Goal: Information Seeking & Learning: Learn about a topic

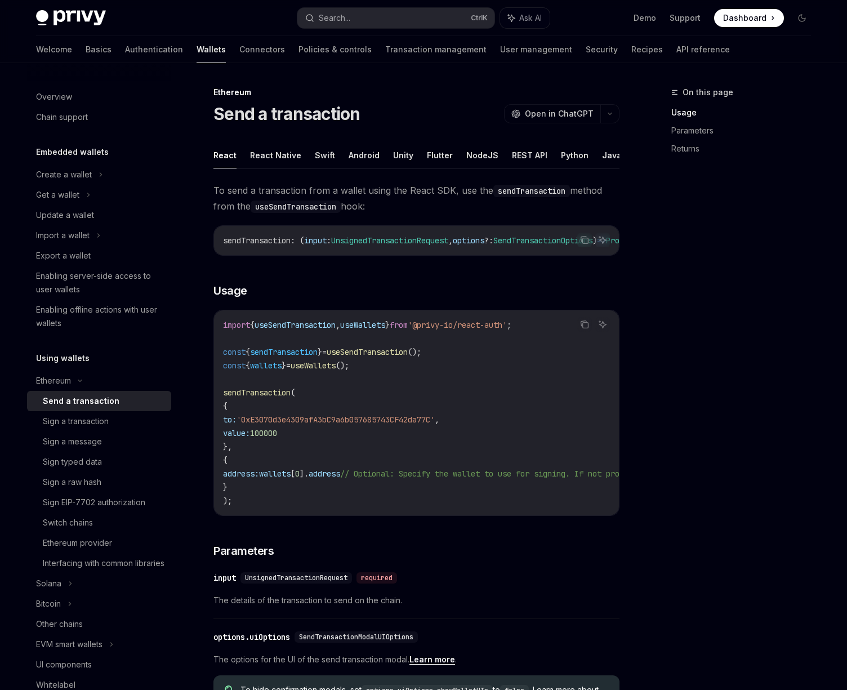
drag, startPoint x: 235, startPoint y: 449, endPoint x: 230, endPoint y: 408, distance: 41.5
click at [230, 408] on code "import { useSendTransaction , useWallets } from '@privy-io/react-auth' ; const …" at bounding box center [518, 412] width 590 height 189
click at [86, 50] on link "Basics" at bounding box center [99, 49] width 26 height 27
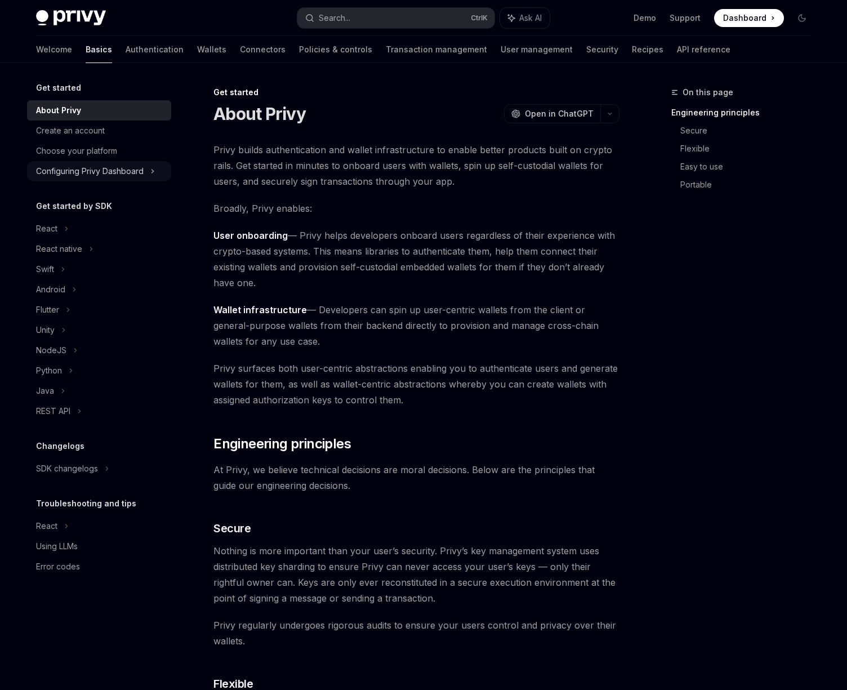
click at [93, 176] on div "Configuring Privy Dashboard" at bounding box center [90, 171] width 108 height 14
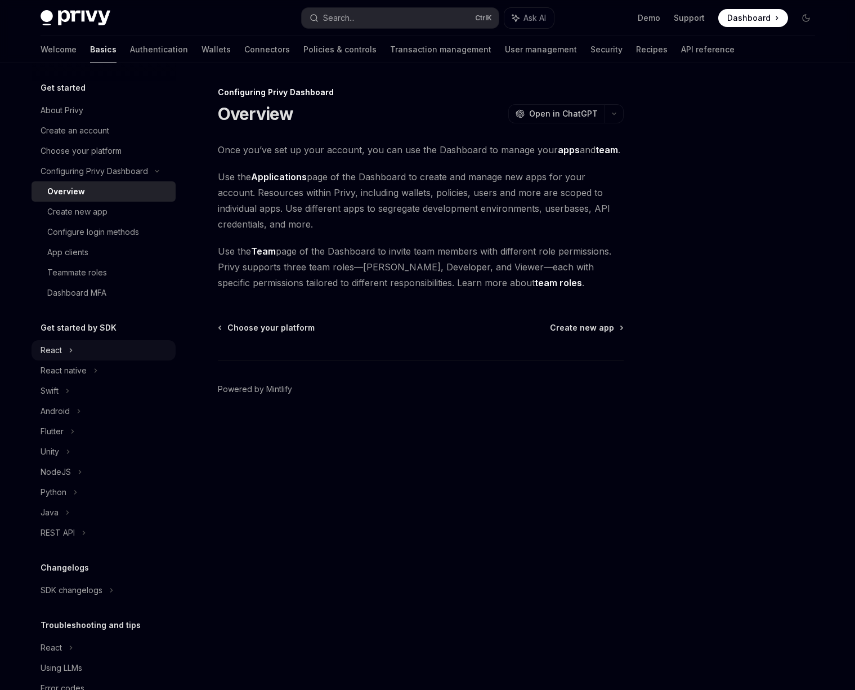
click at [79, 351] on div "React" at bounding box center [104, 350] width 144 height 20
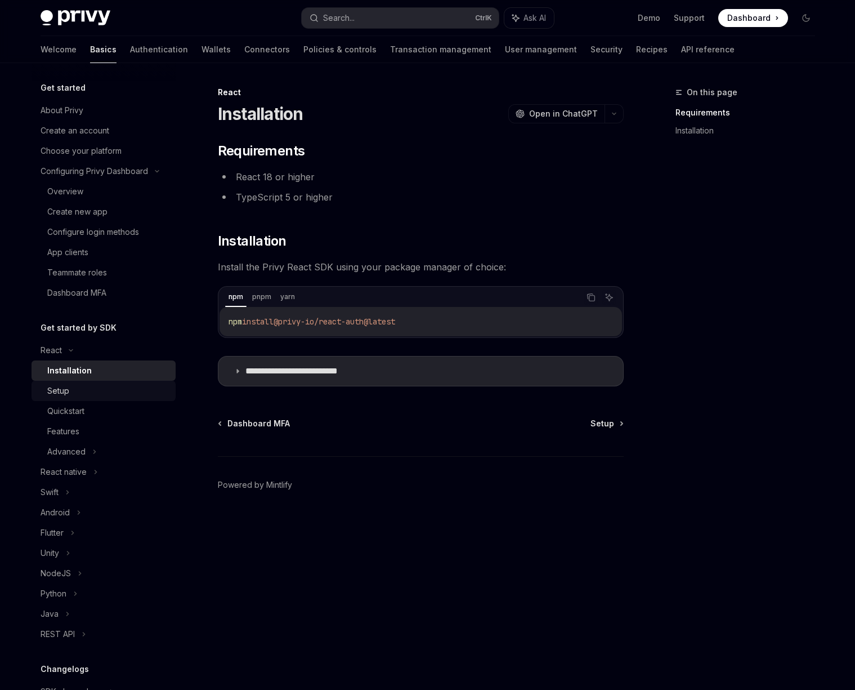
click at [78, 392] on div "Setup" at bounding box center [108, 391] width 122 height 14
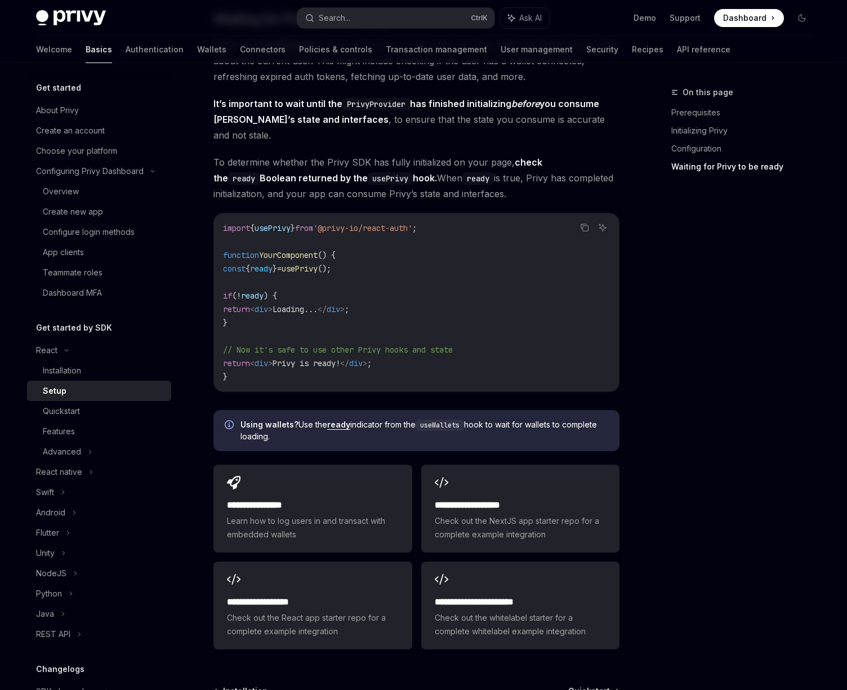
scroll to position [1216, 0]
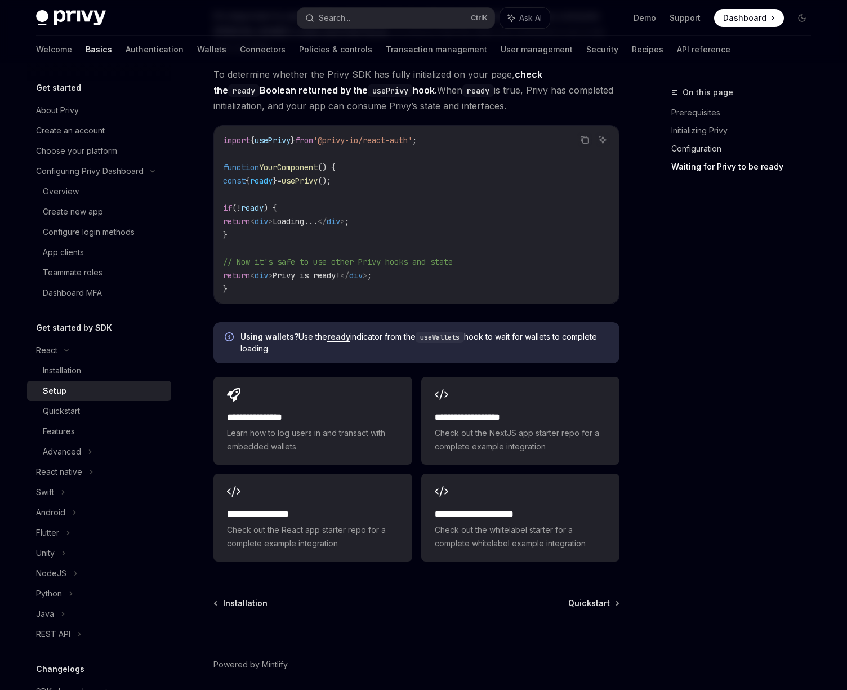
click at [691, 151] on link "Configuration" at bounding box center [745, 149] width 149 height 18
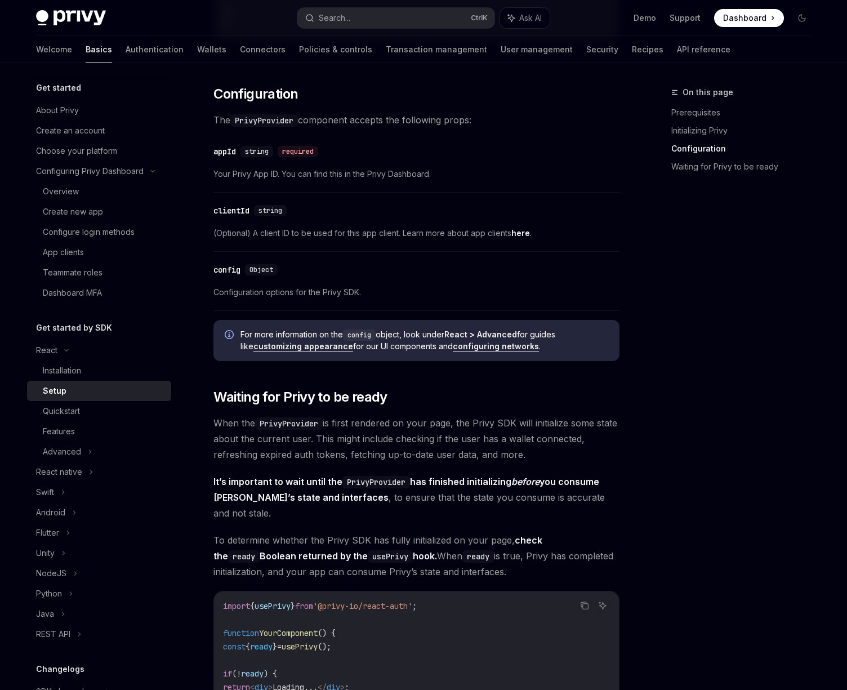
scroll to position [750, 0]
click at [470, 347] on link "configuring networks" at bounding box center [496, 347] width 86 height 10
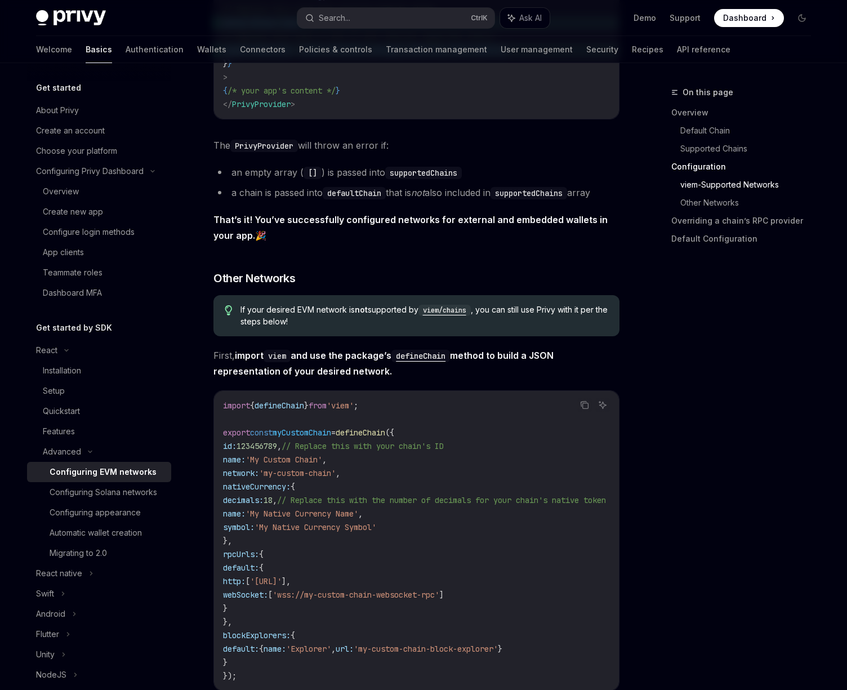
scroll to position [2027, 0]
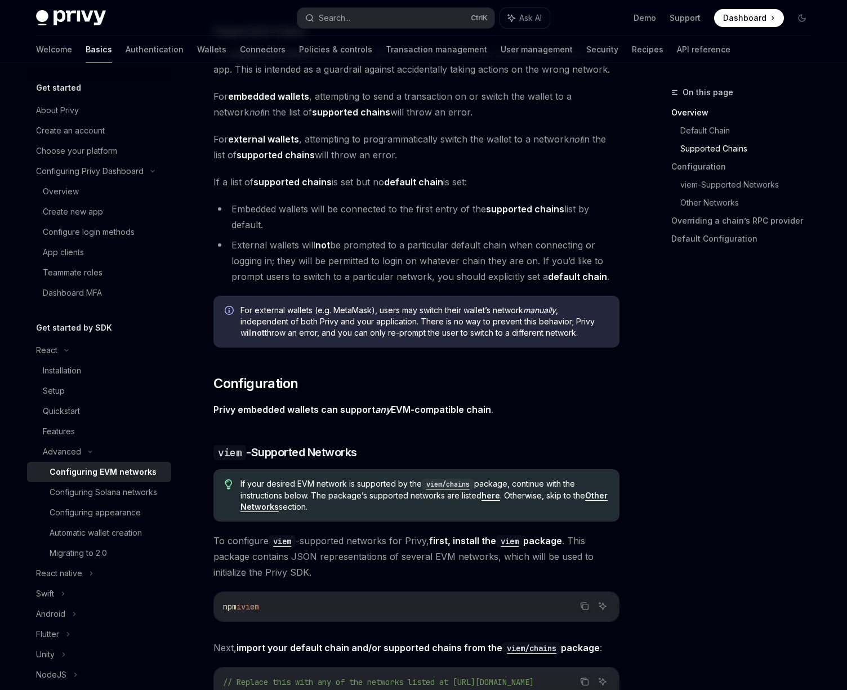
scroll to position [750, 0]
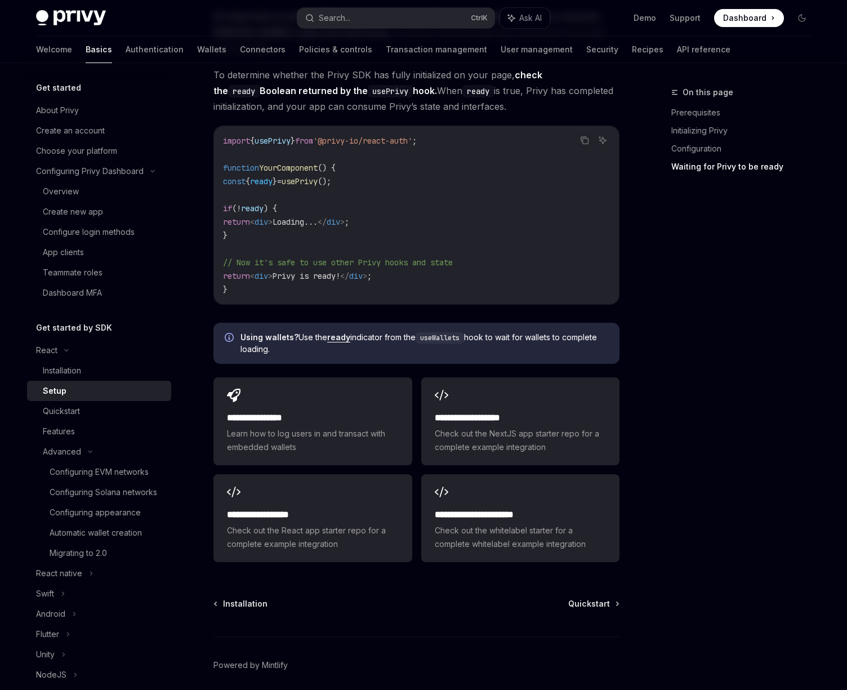
scroll to position [1216, 0]
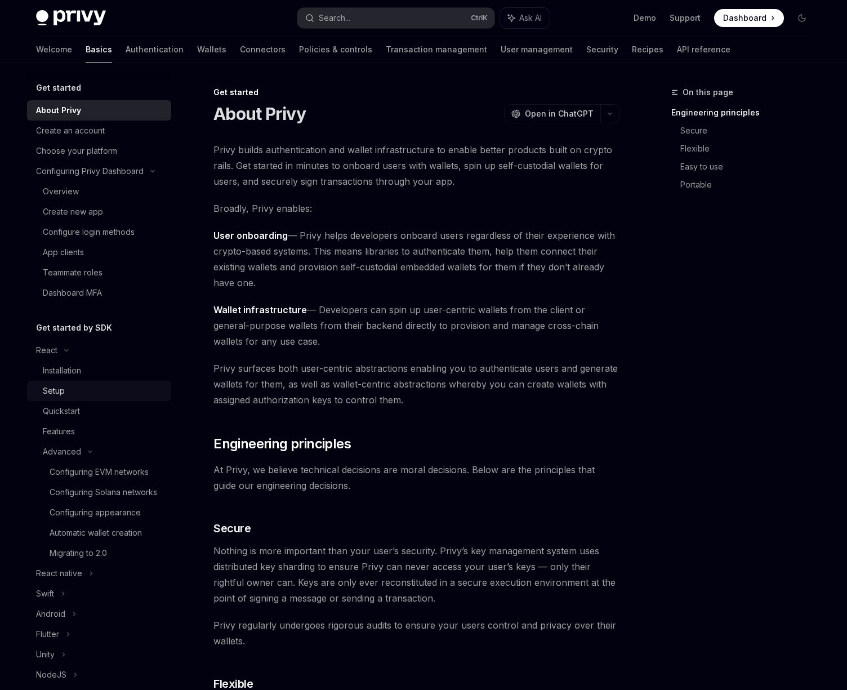
click at [65, 395] on div "Setup" at bounding box center [104, 391] width 122 height 14
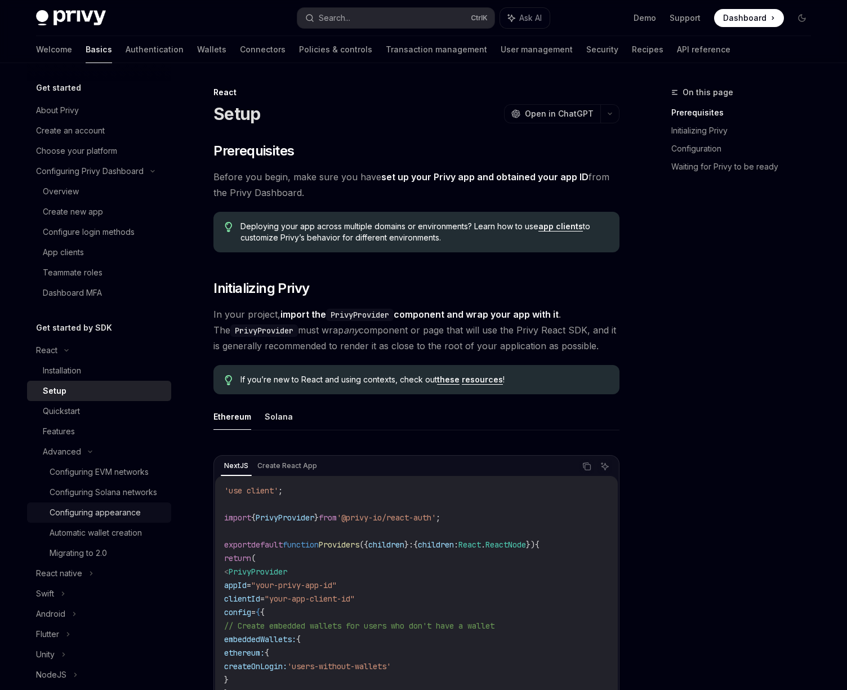
click at [145, 519] on div "Configuring appearance" at bounding box center [107, 513] width 115 height 14
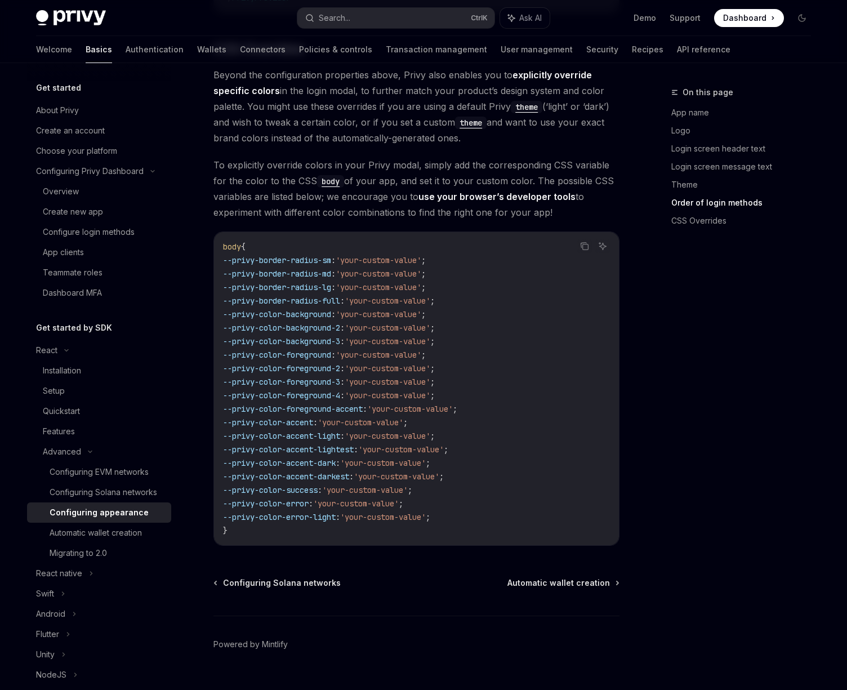
scroll to position [2669, 0]
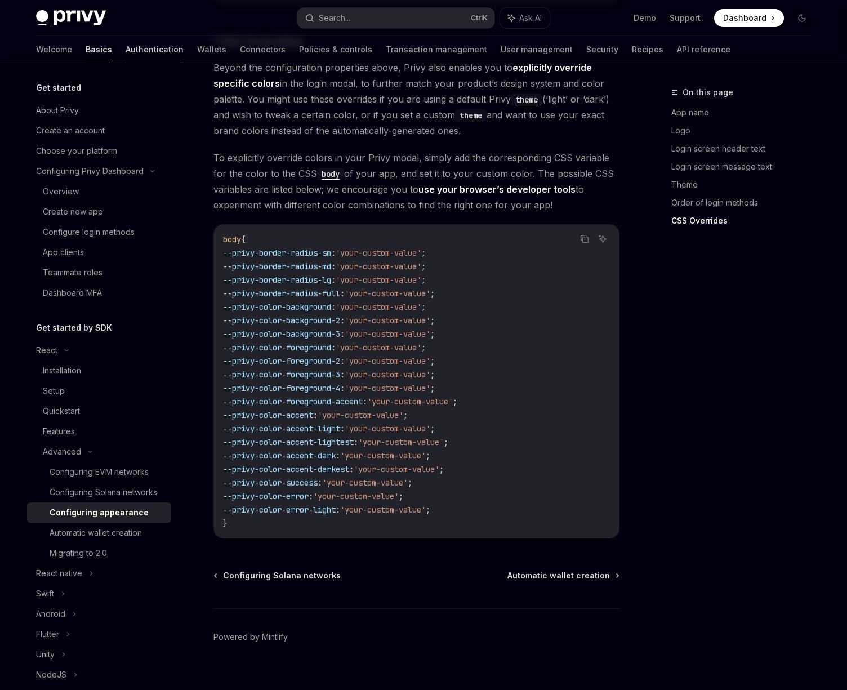
click at [126, 42] on link "Authentication" at bounding box center [155, 49] width 58 height 27
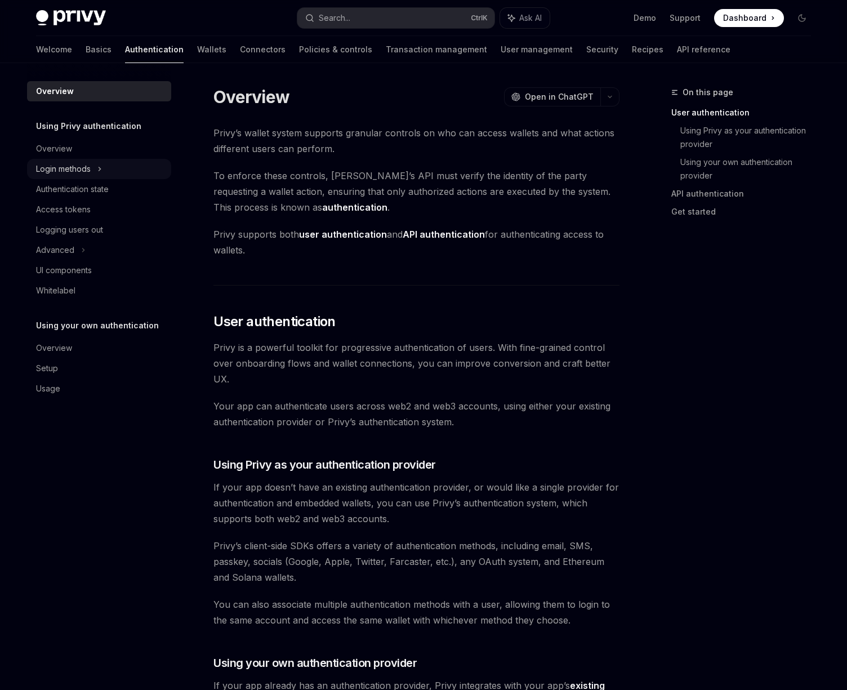
click at [54, 169] on div "Login methods" at bounding box center [63, 169] width 55 height 14
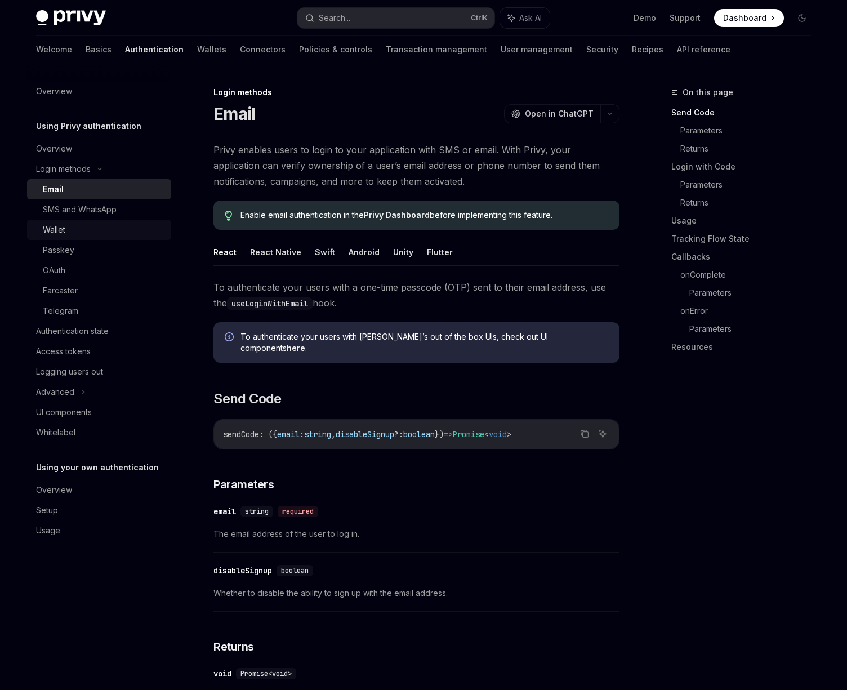
click at [47, 231] on div "Wallet" at bounding box center [54, 230] width 23 height 14
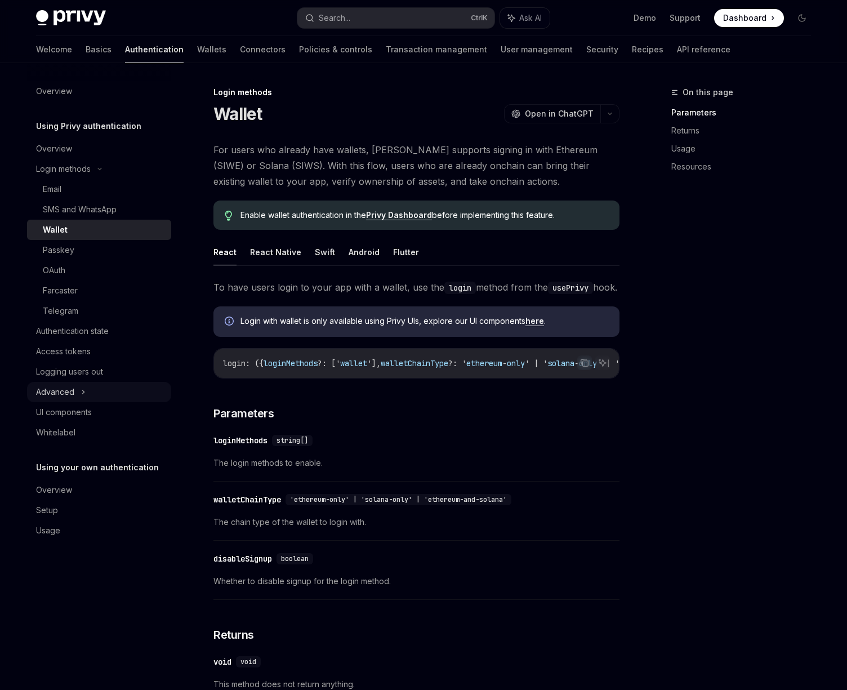
click at [61, 391] on div "Advanced" at bounding box center [55, 392] width 38 height 14
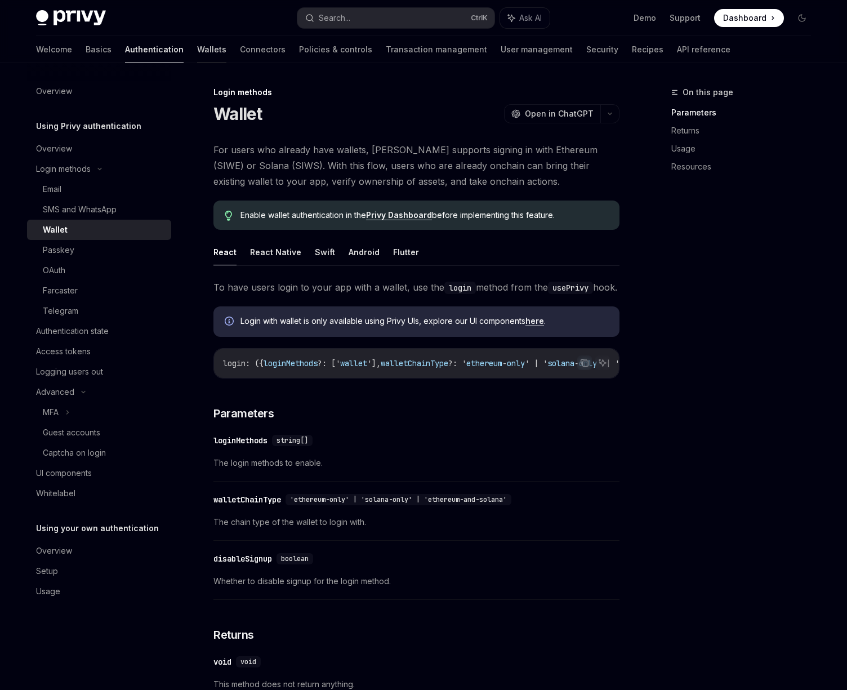
click at [197, 44] on link "Wallets" at bounding box center [211, 49] width 29 height 27
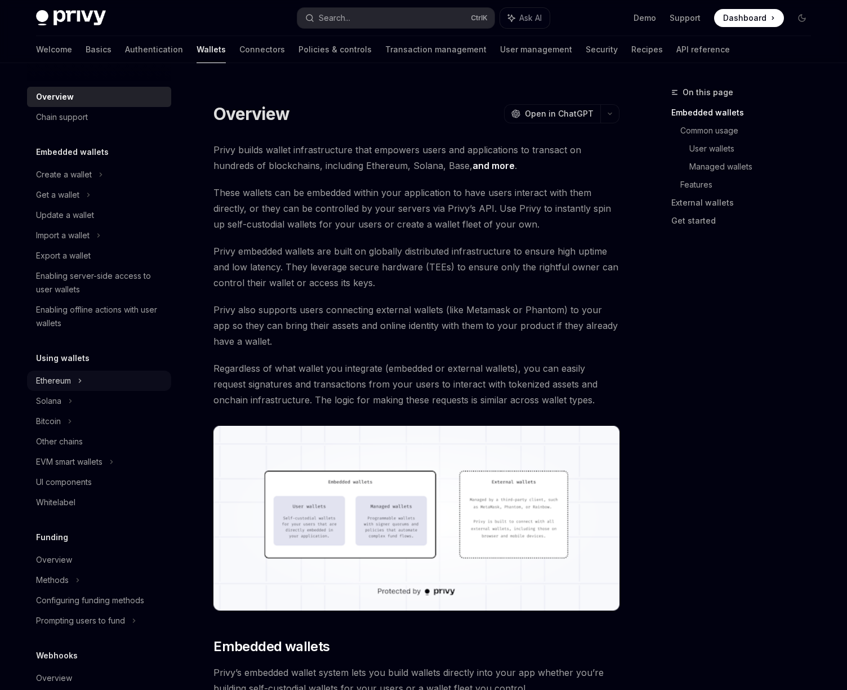
click at [70, 181] on div "Ethereum" at bounding box center [64, 175] width 56 height 14
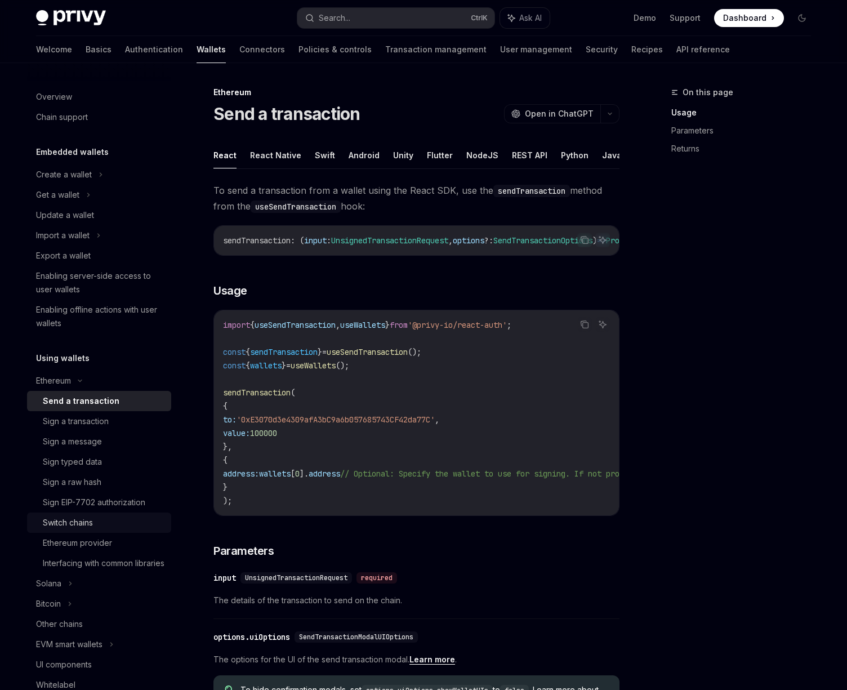
click at [60, 530] on link "Switch chains" at bounding box center [99, 522] width 144 height 20
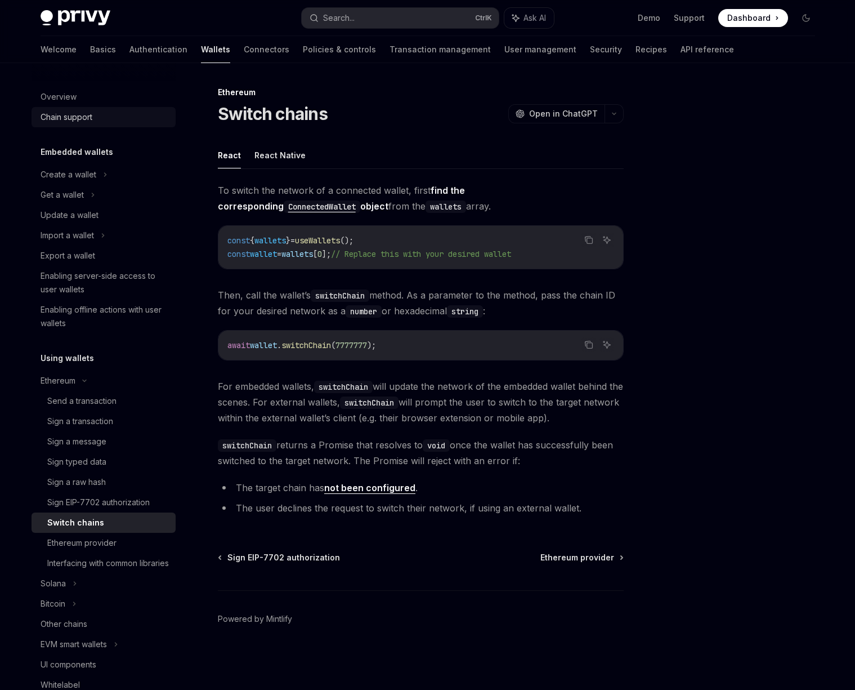
click at [91, 118] on div "Chain support" at bounding box center [67, 117] width 52 height 14
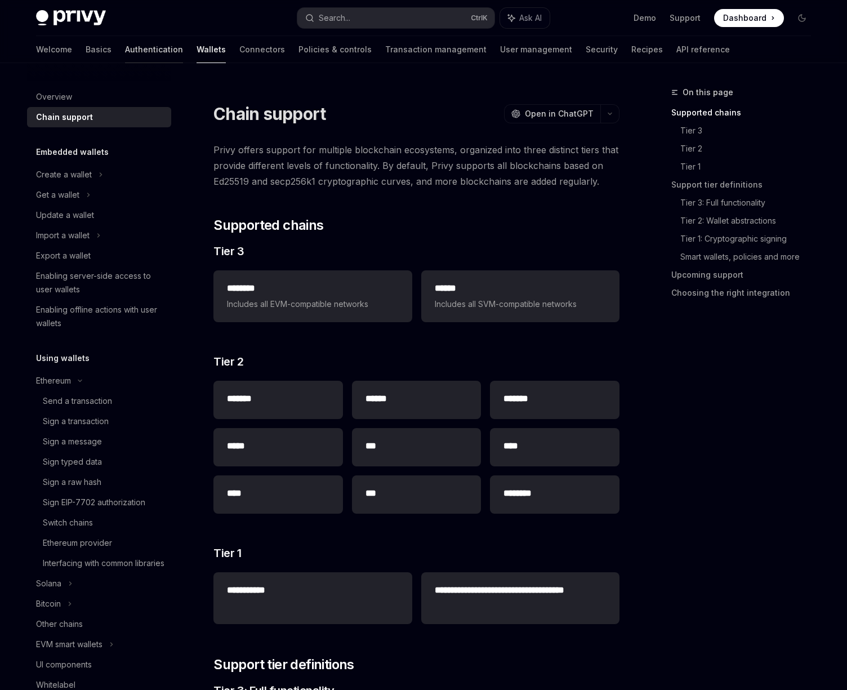
click at [125, 46] on link "Authentication" at bounding box center [154, 49] width 58 height 27
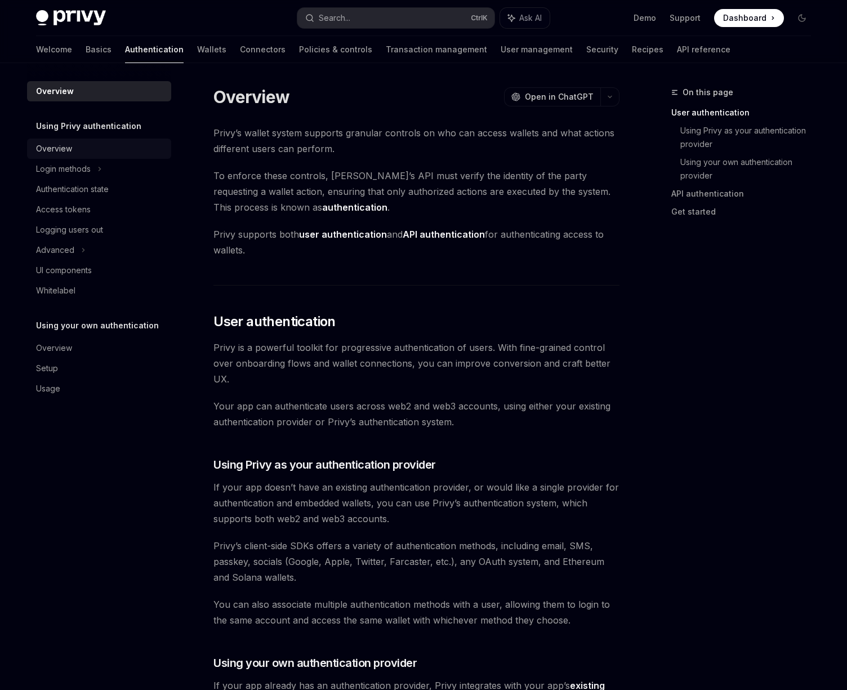
click at [54, 148] on div "Overview" at bounding box center [54, 149] width 36 height 14
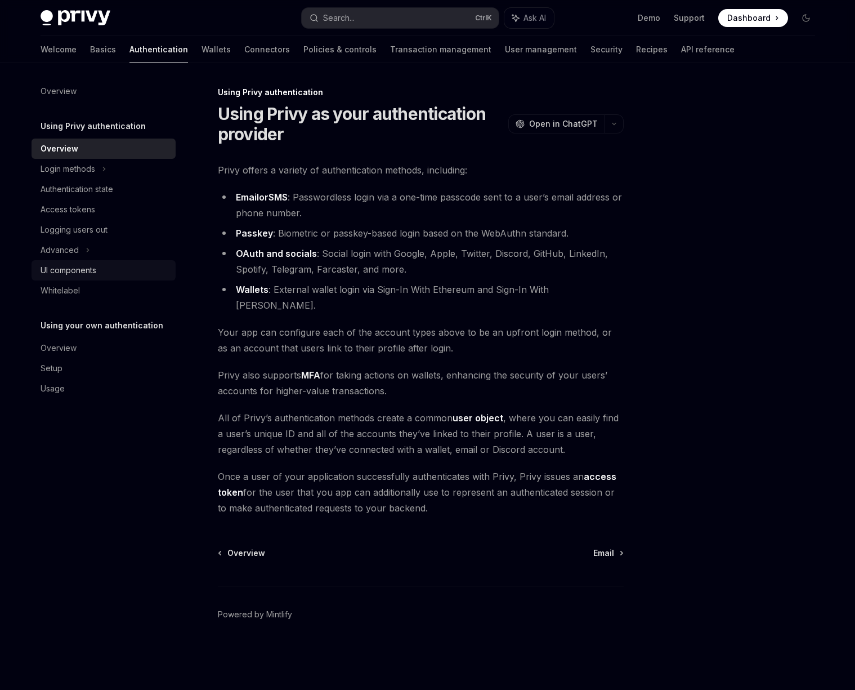
click at [51, 261] on link "UI components" at bounding box center [104, 270] width 144 height 20
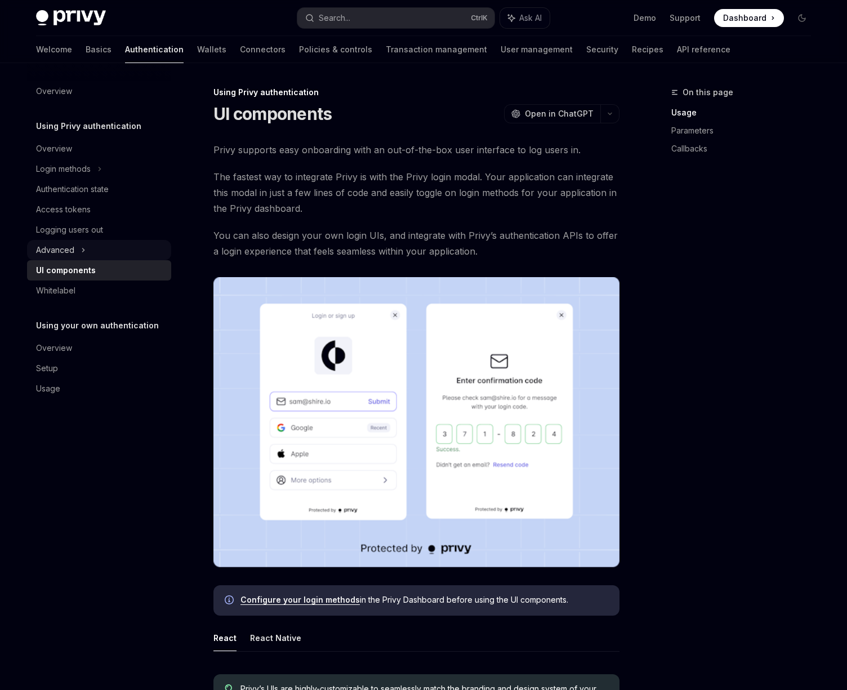
click at [61, 249] on div "Advanced" at bounding box center [55, 250] width 38 height 14
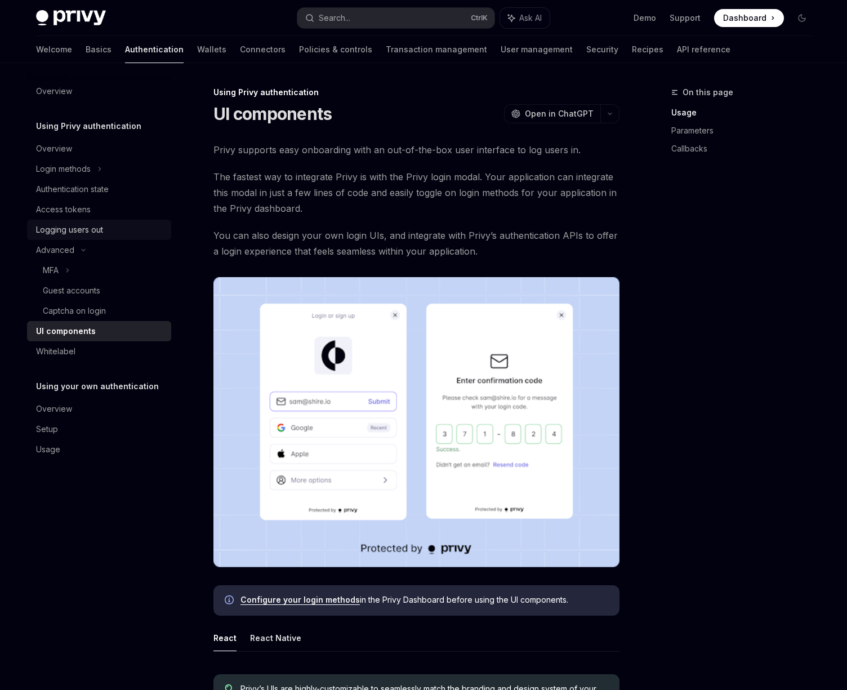
click at [60, 229] on div "Logging users out" at bounding box center [69, 230] width 67 height 14
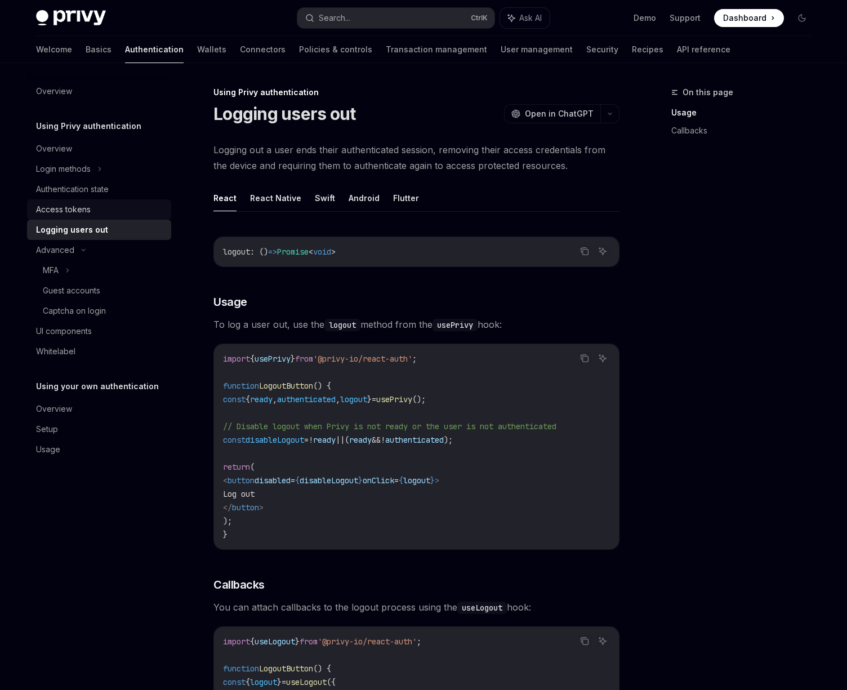
click at [68, 207] on div "Access tokens" at bounding box center [63, 210] width 55 height 14
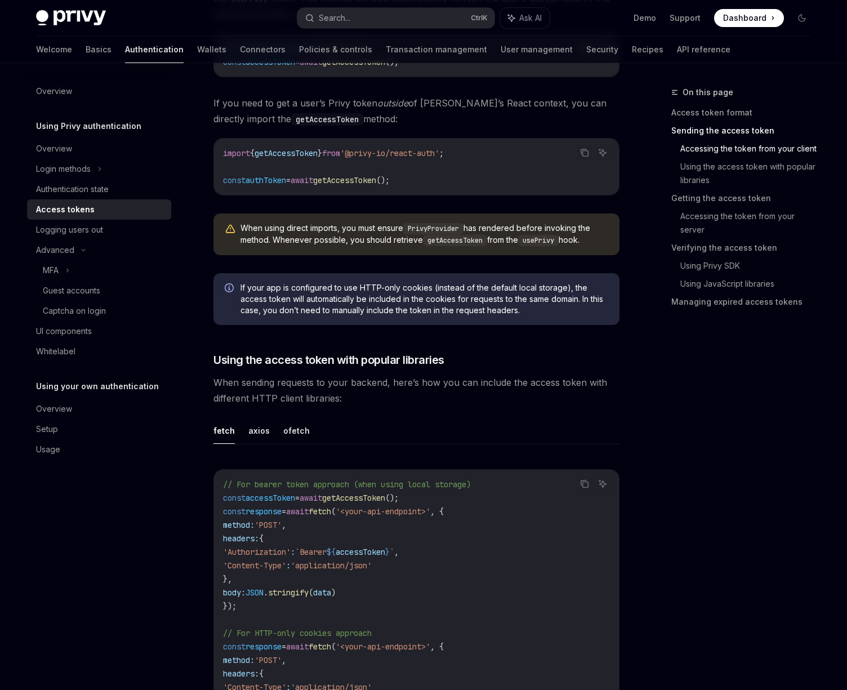
scroll to position [710, 0]
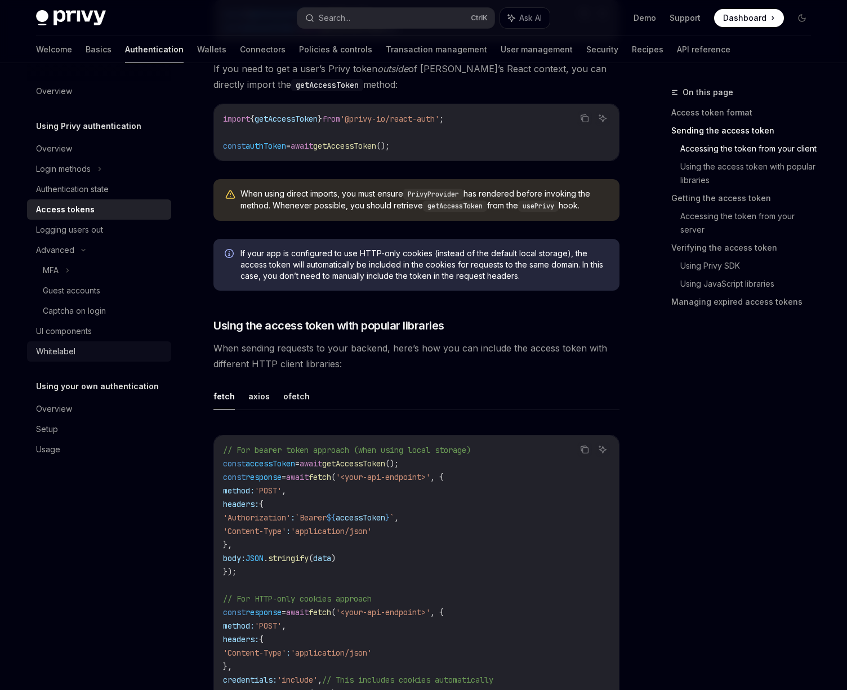
click at [55, 342] on link "Whitelabel" at bounding box center [99, 351] width 144 height 20
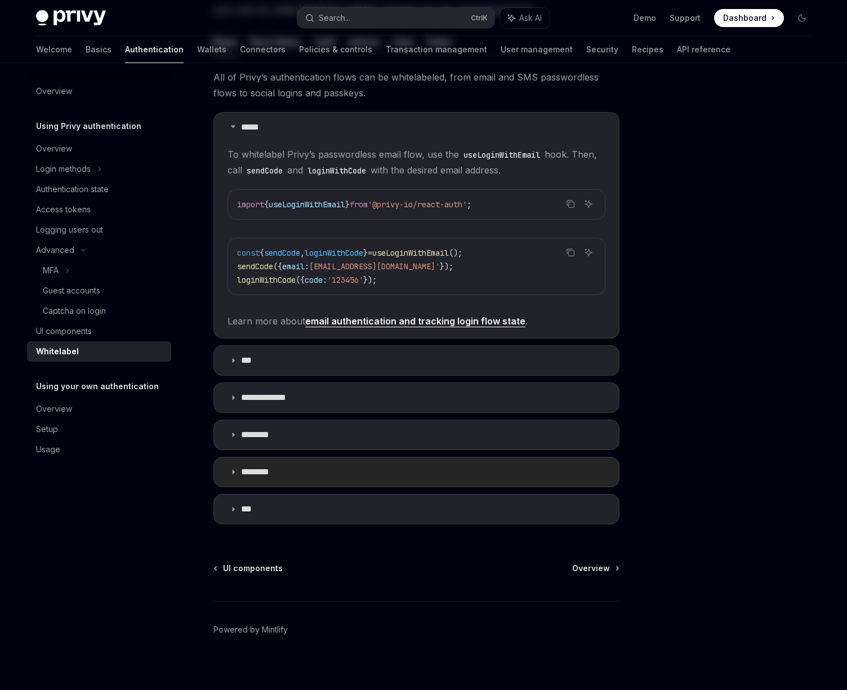
scroll to position [196, 0]
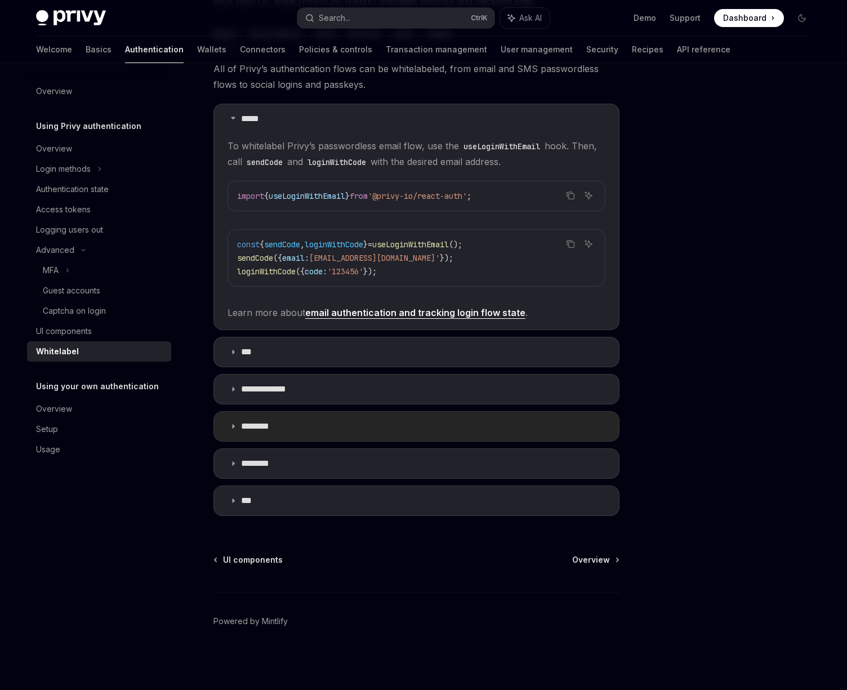
click at [234, 429] on icon at bounding box center [233, 426] width 7 height 7
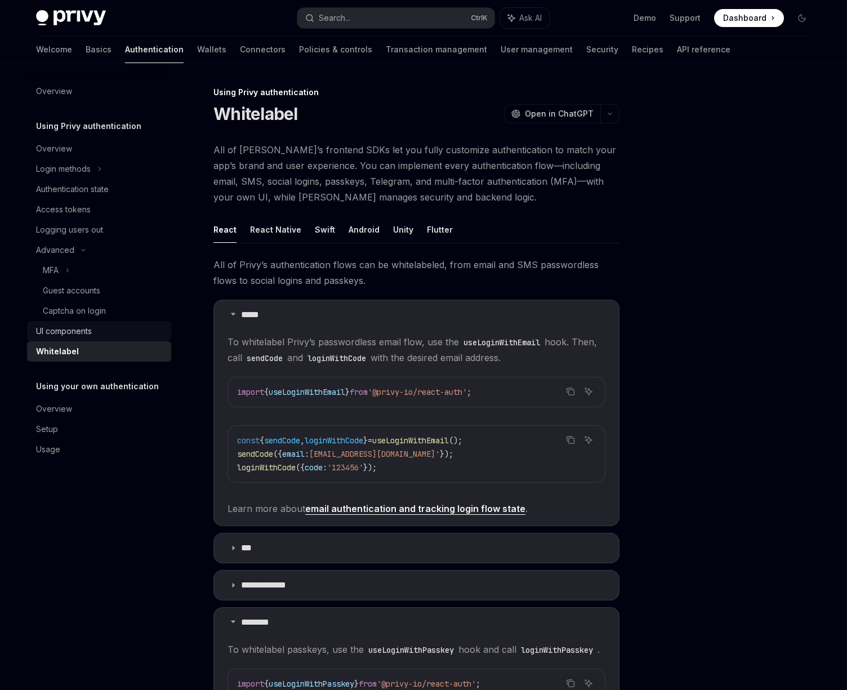
click at [100, 333] on div "UI components" at bounding box center [100, 331] width 128 height 14
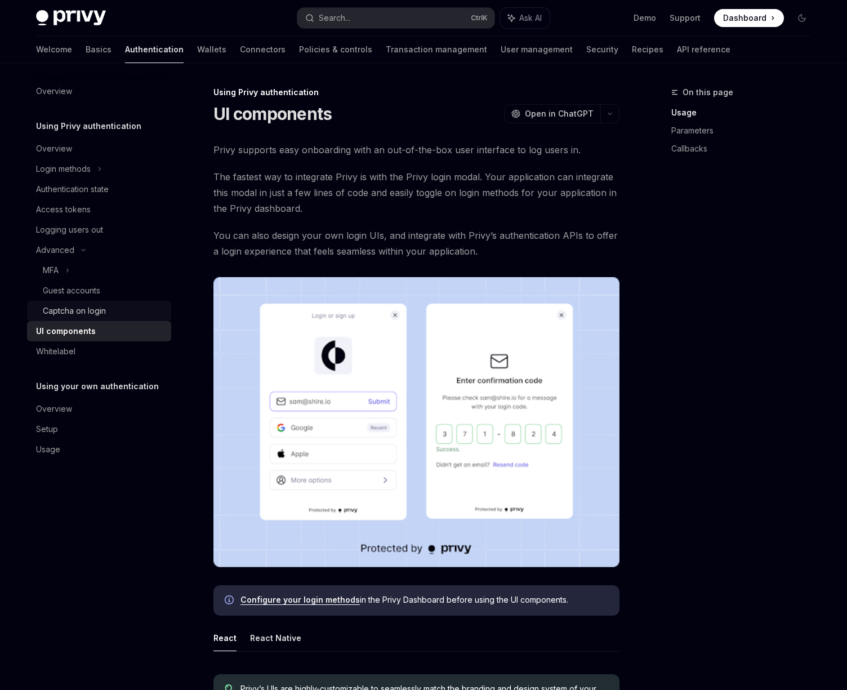
click at [126, 310] on div "Captcha on login" at bounding box center [104, 311] width 122 height 14
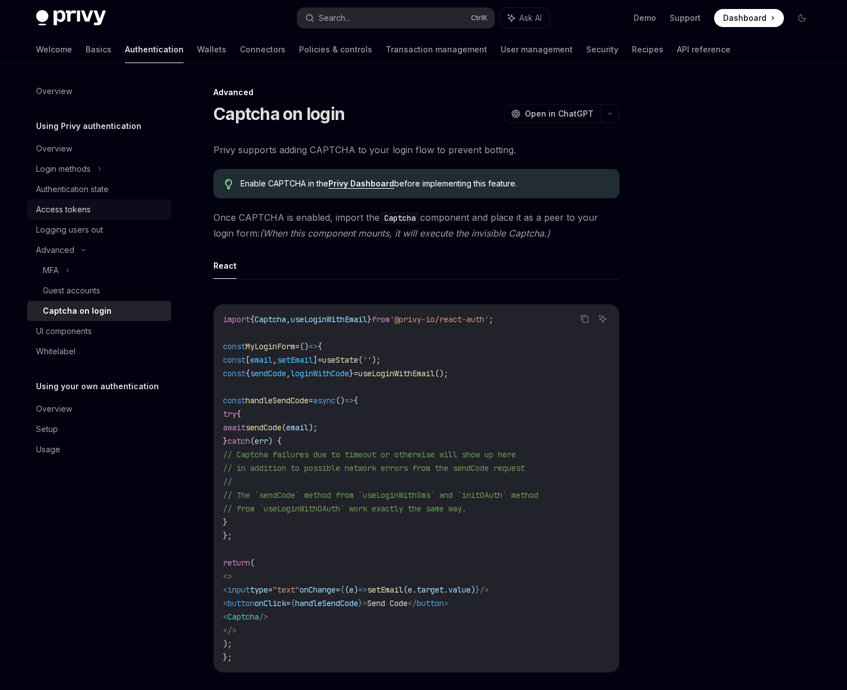
click at [121, 212] on div "Access tokens" at bounding box center [100, 210] width 128 height 14
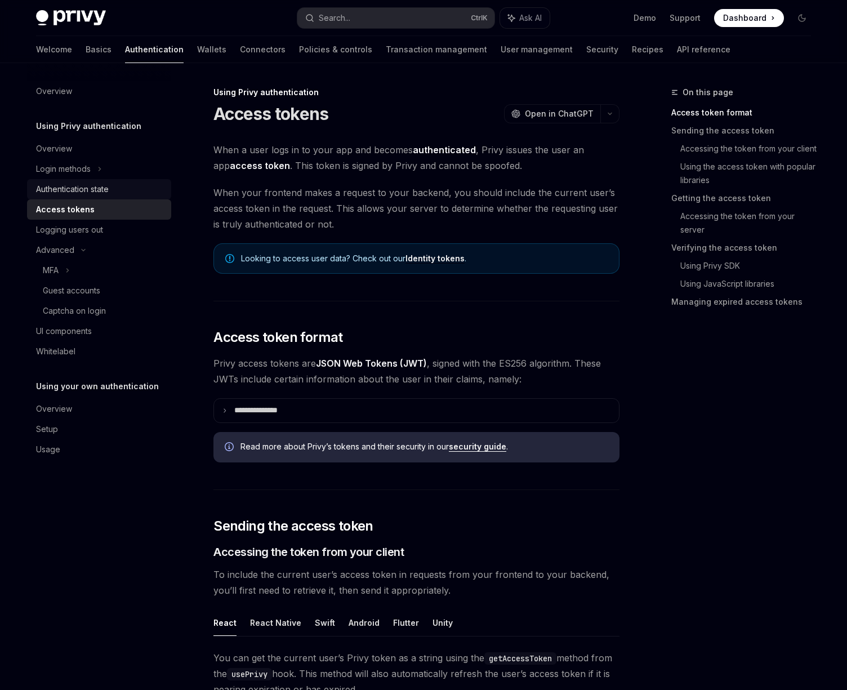
click at [127, 195] on div "Authentication state" at bounding box center [100, 189] width 128 height 14
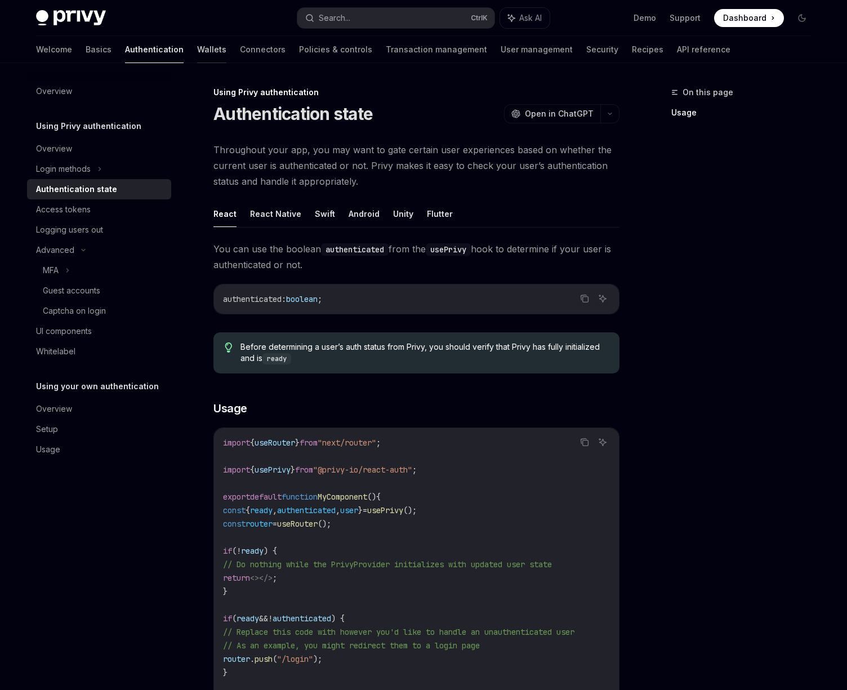
click at [197, 55] on link "Wallets" at bounding box center [211, 49] width 29 height 27
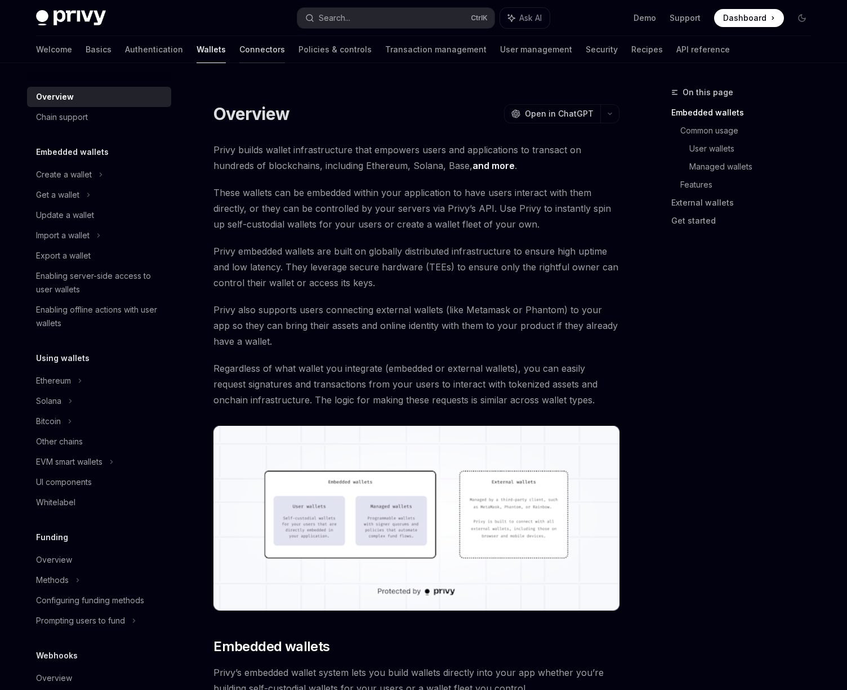
click at [239, 48] on link "Connectors" at bounding box center [262, 49] width 46 height 27
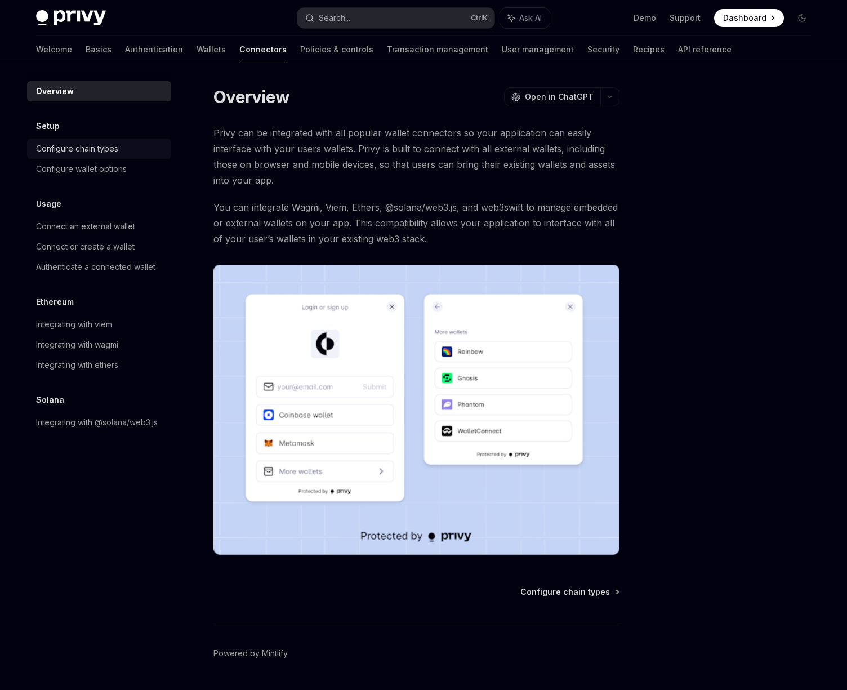
click at [108, 146] on div "Configure chain types" at bounding box center [77, 149] width 82 height 14
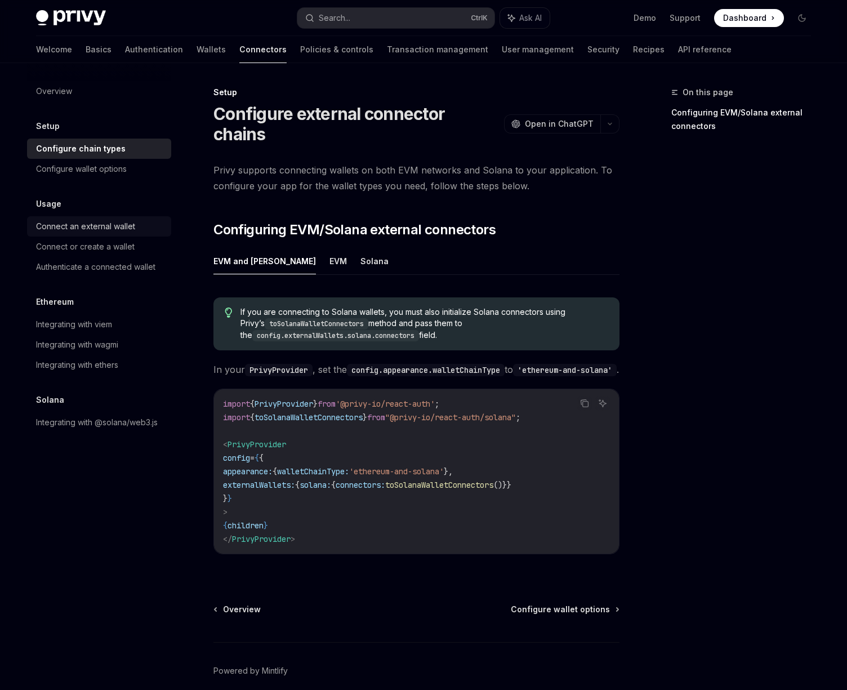
click at [102, 227] on div "Connect an external wallet" at bounding box center [85, 227] width 99 height 14
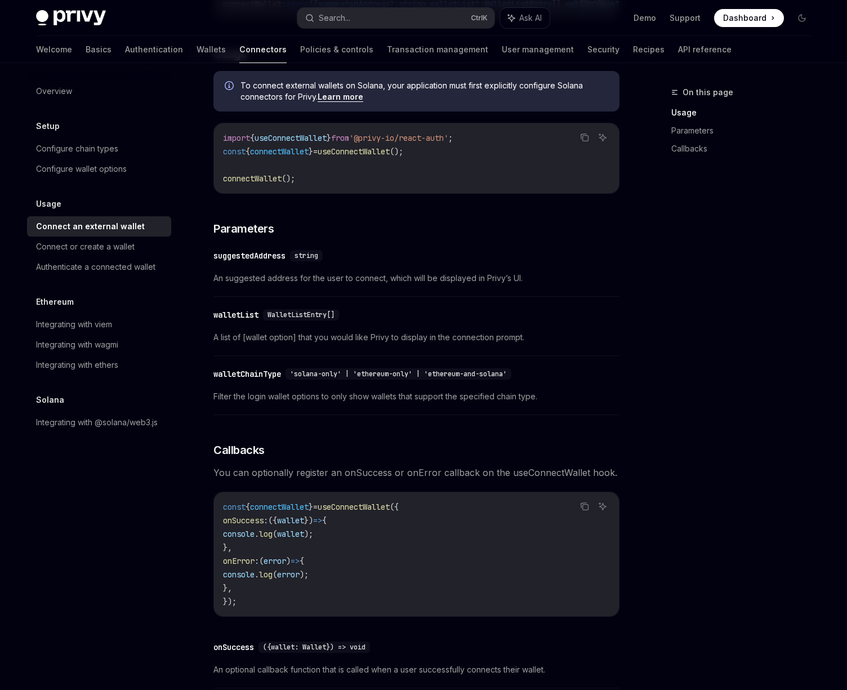
scroll to position [545, 0]
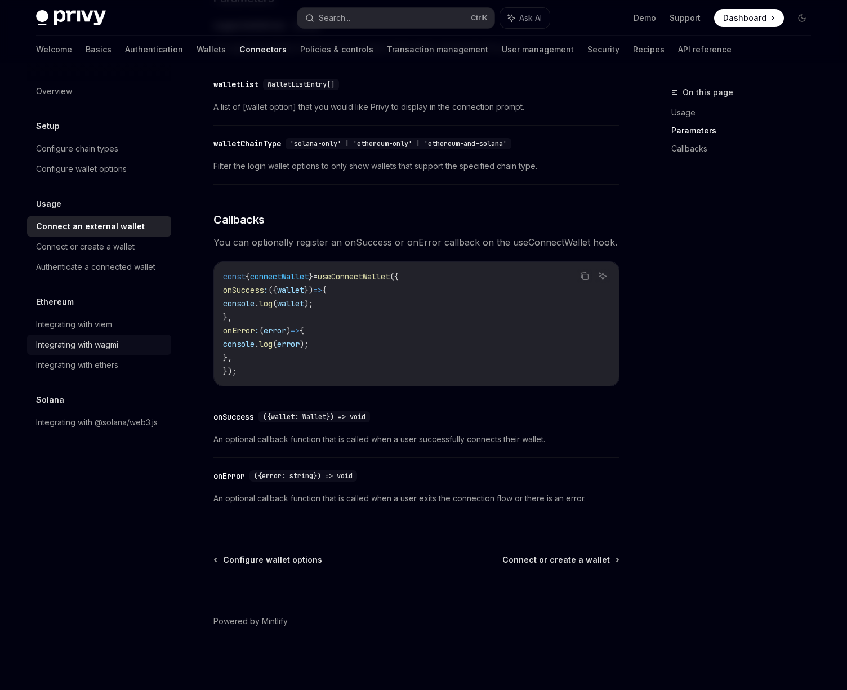
click at [65, 343] on div "Integrating with wagmi" at bounding box center [77, 345] width 82 height 14
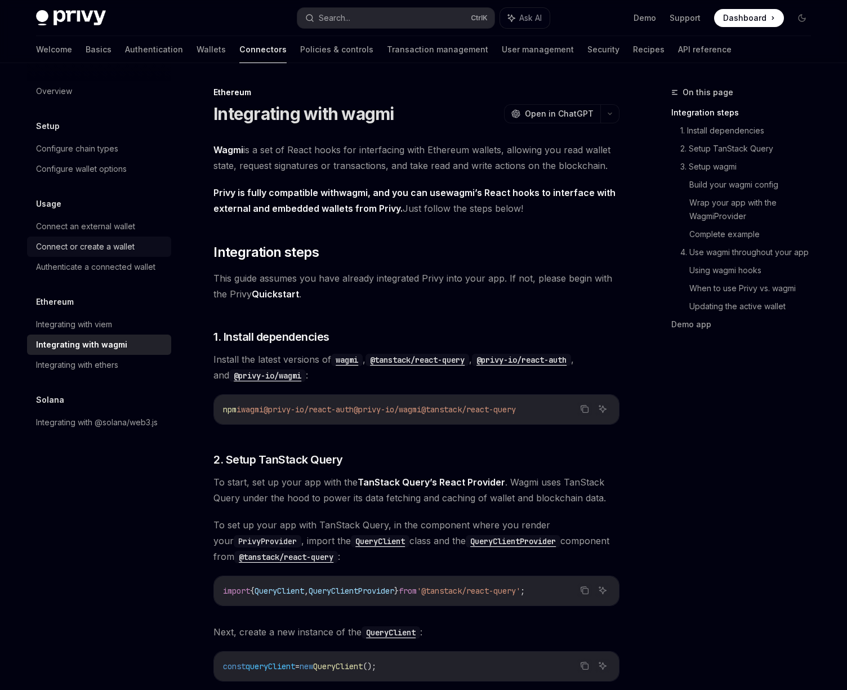
click at [105, 247] on div "Connect or create a wallet" at bounding box center [85, 247] width 99 height 14
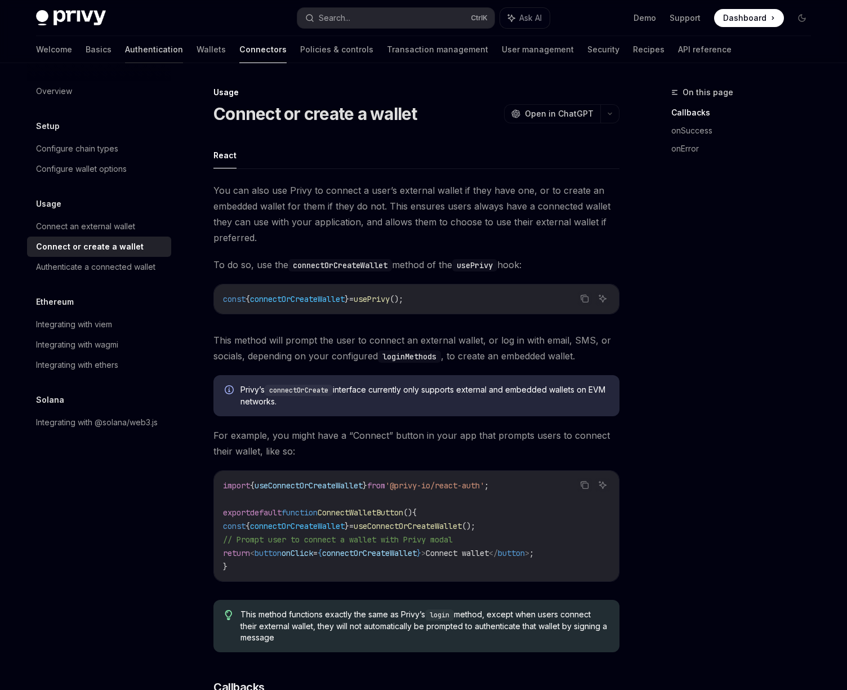
click at [125, 55] on link "Authentication" at bounding box center [154, 49] width 58 height 27
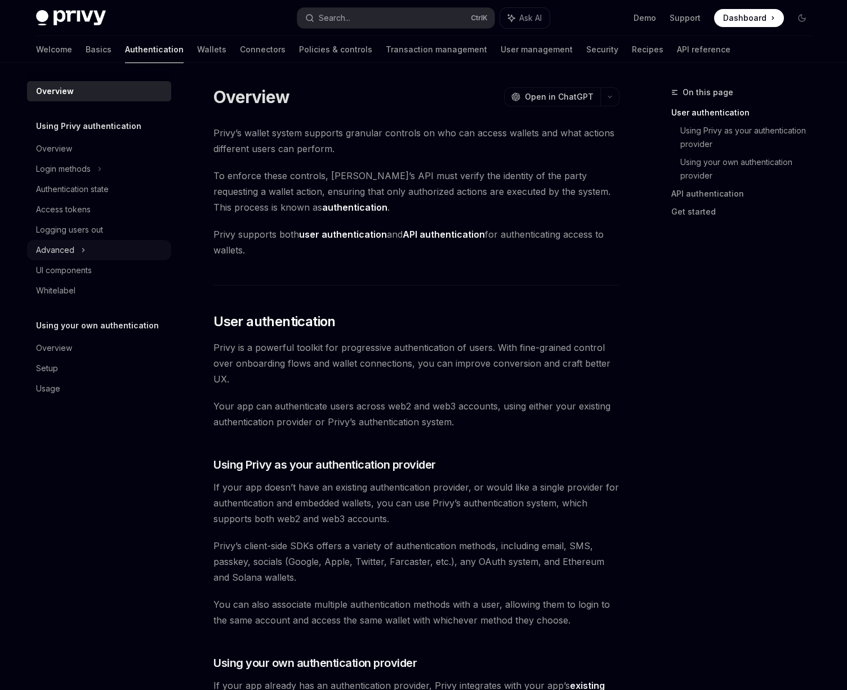
click at [66, 251] on div "Advanced" at bounding box center [55, 250] width 38 height 14
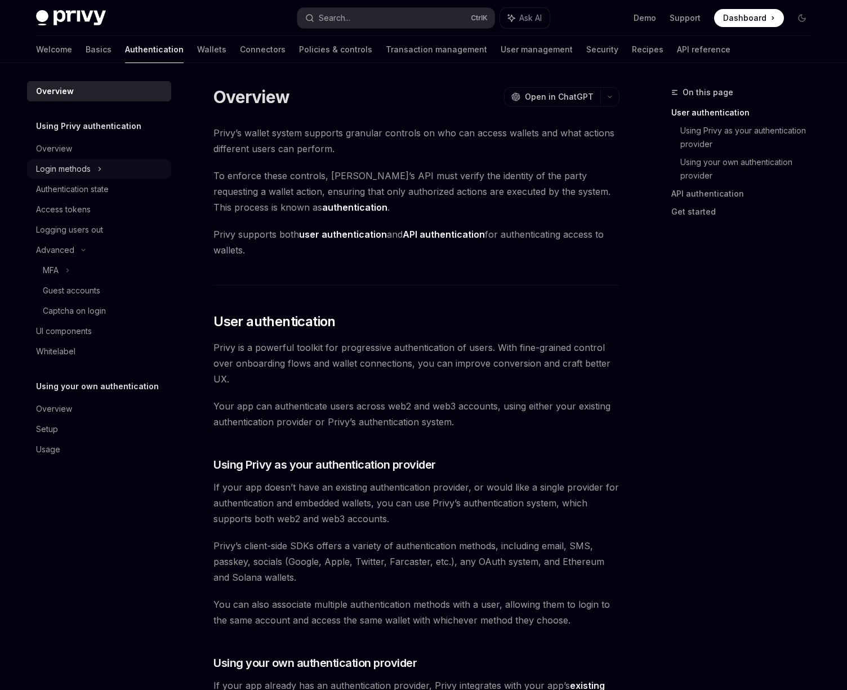
click at [83, 169] on div "Login methods" at bounding box center [63, 169] width 55 height 14
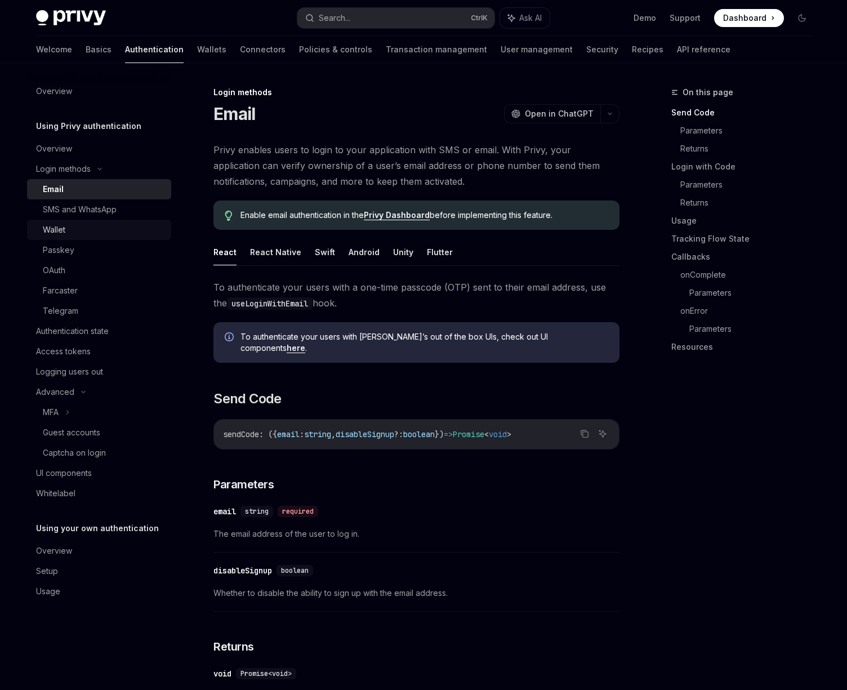
click at [74, 223] on div "Wallet" at bounding box center [104, 230] width 122 height 14
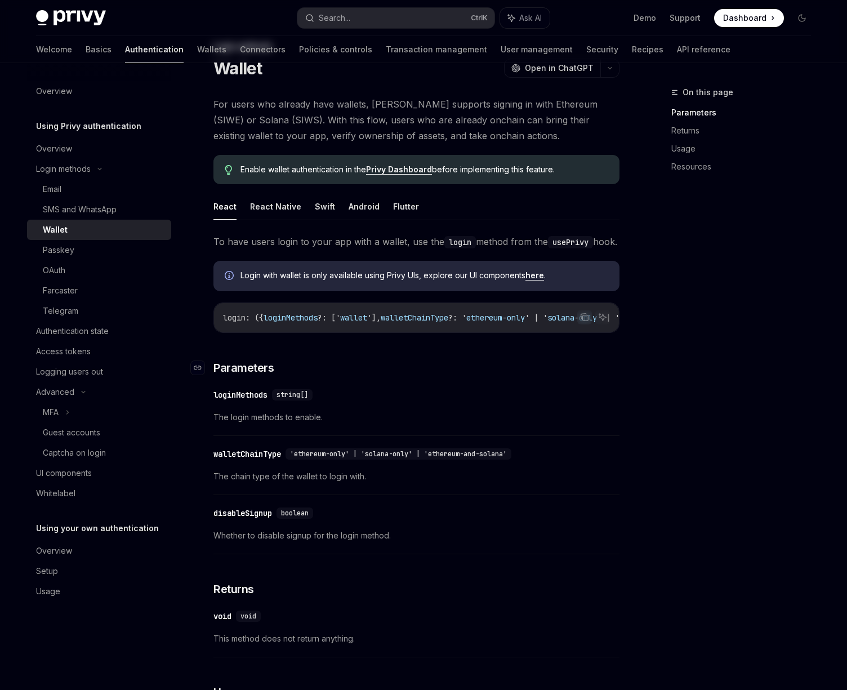
scroll to position [726, 0]
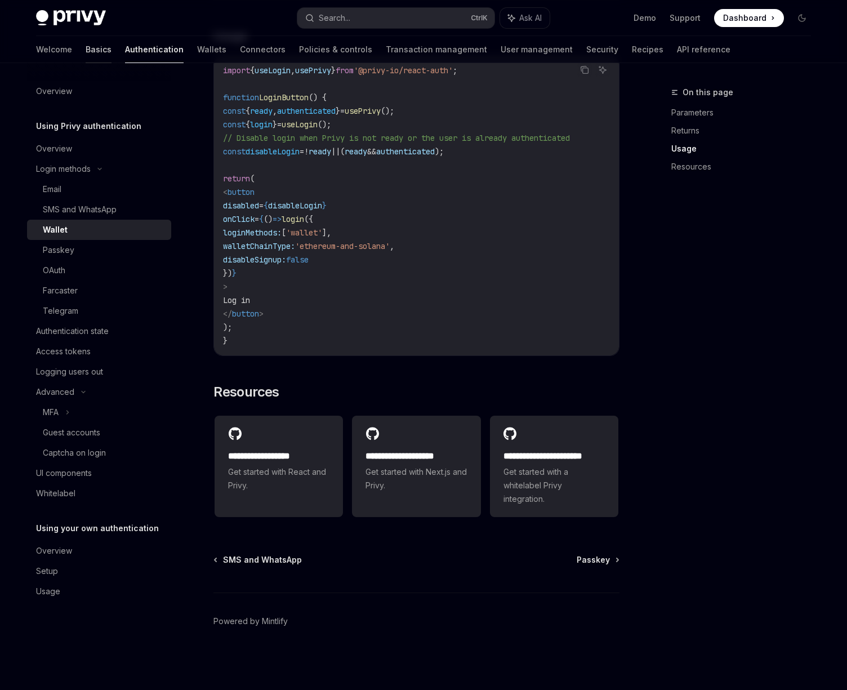
click at [86, 53] on link "Basics" at bounding box center [99, 49] width 26 height 27
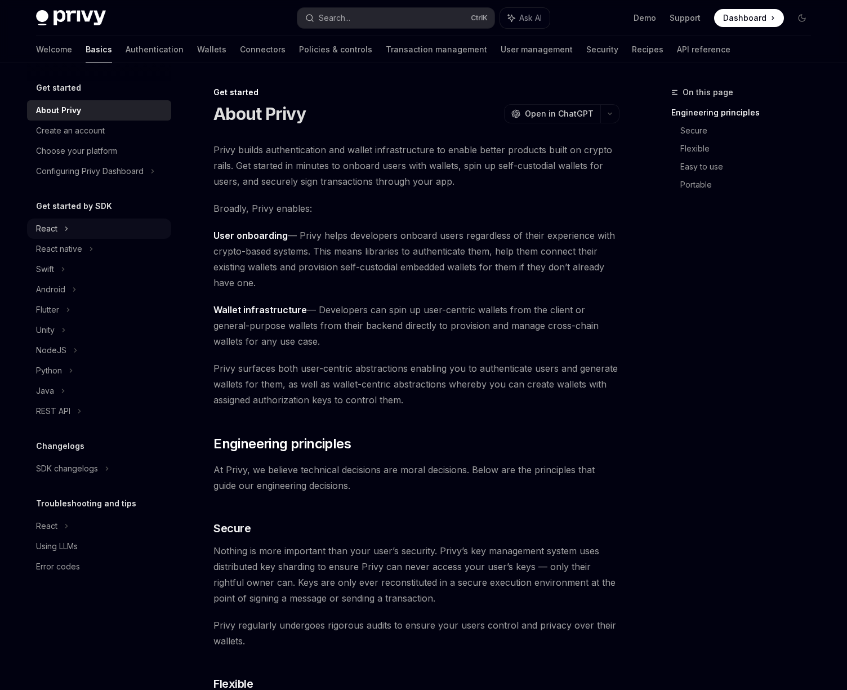
click at [70, 233] on div "React" at bounding box center [99, 228] width 144 height 20
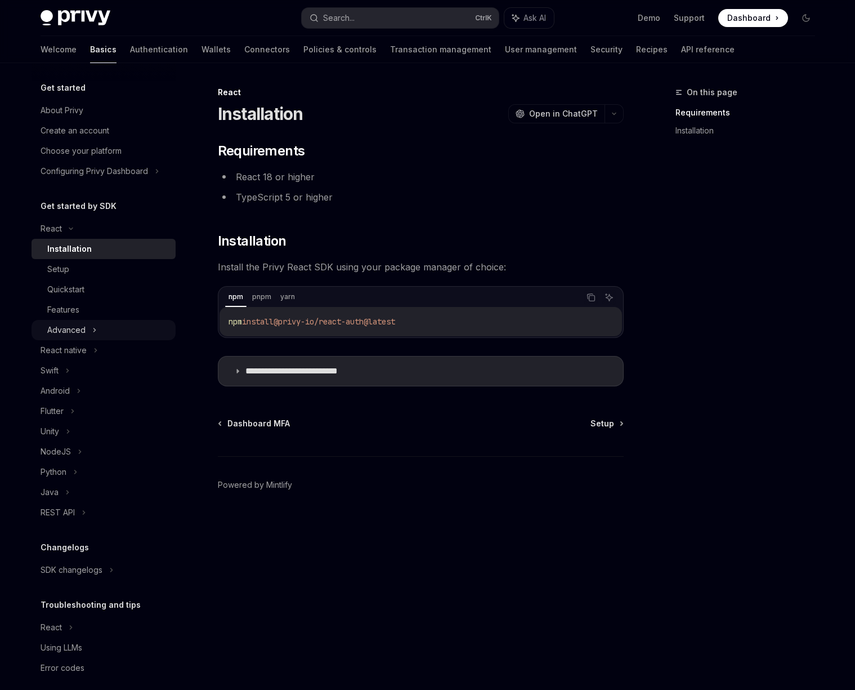
click at [62, 330] on div "Advanced" at bounding box center [66, 330] width 38 height 14
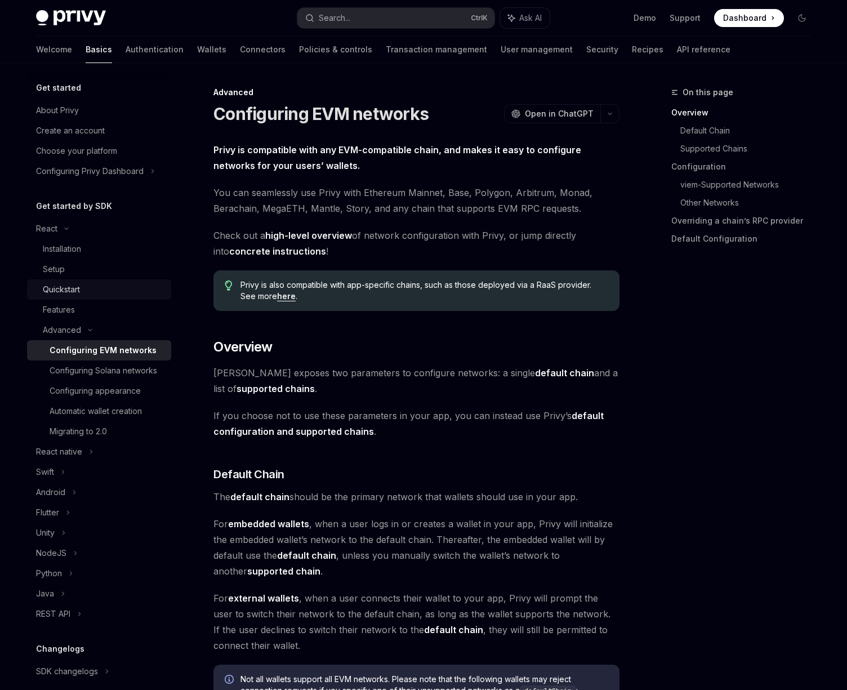
click at [80, 280] on link "Quickstart" at bounding box center [99, 289] width 144 height 20
type textarea "*"
